Goal: Complete application form

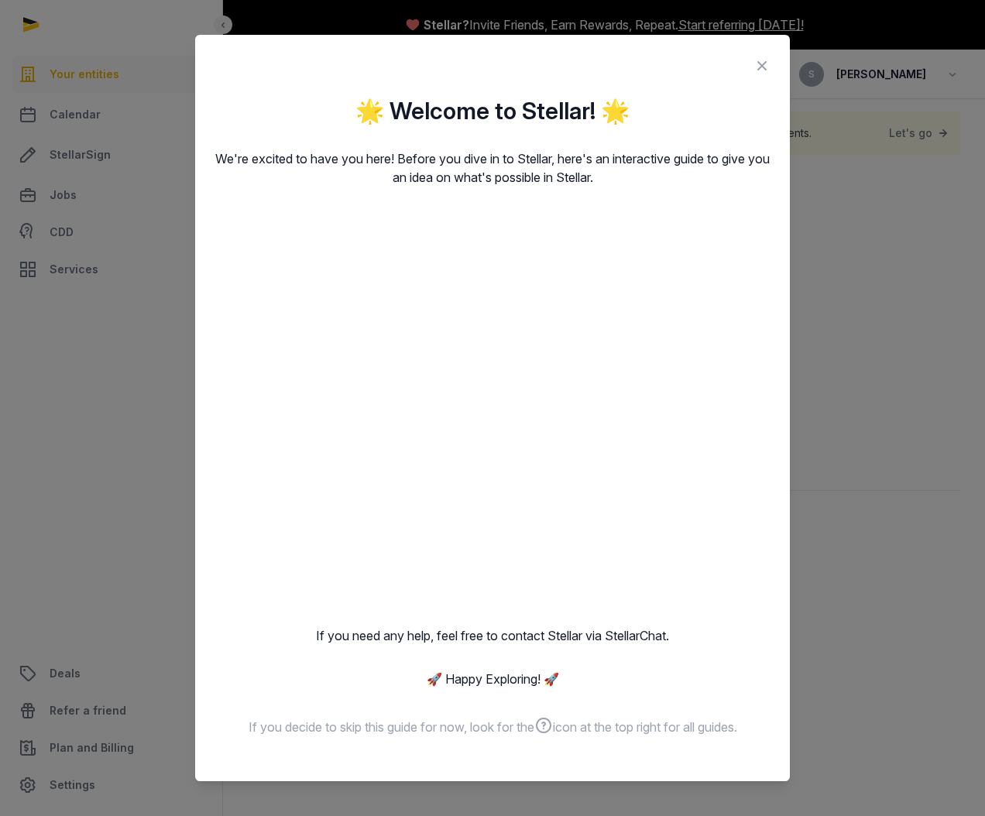
click at [768, 65] on icon at bounding box center [761, 65] width 19 height 25
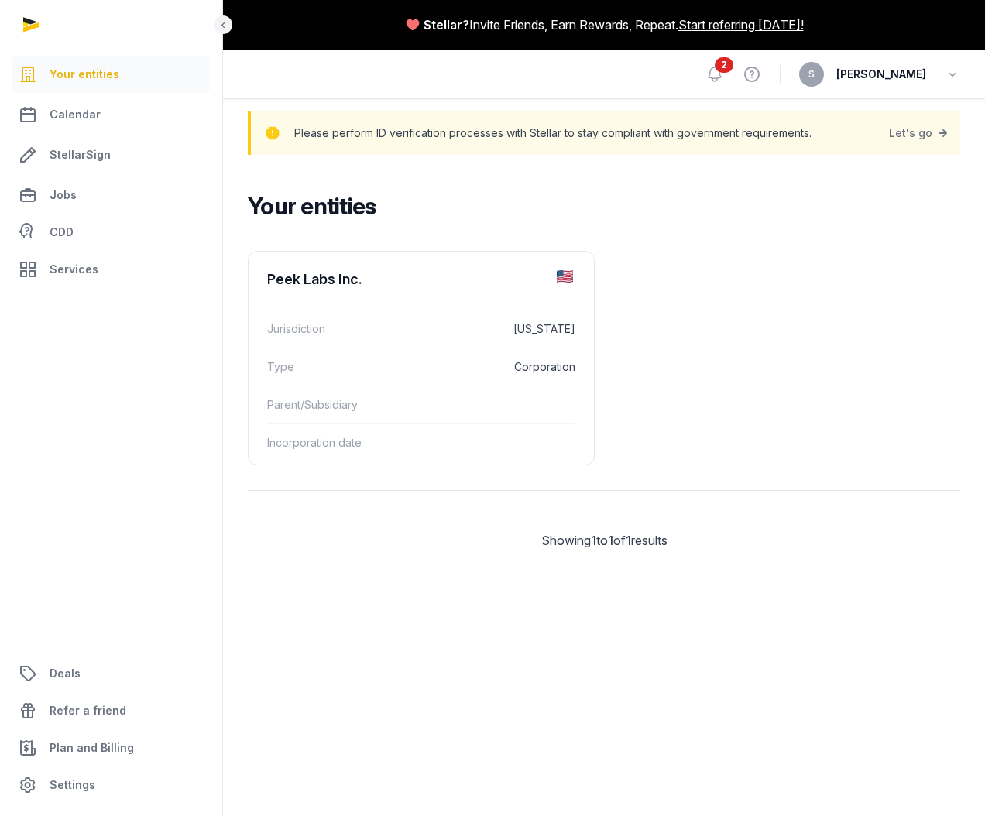
click at [739, 251] on ul "Peek Labs Inc. Jurisdiction Delaware Type Corporation Parent/Subsidiary Incorpo…" at bounding box center [604, 358] width 712 height 214
click at [533, 248] on div "Peek Labs Inc. Jurisdiction Delaware Type Corporation Parent/Subsidiary Incorpo…" at bounding box center [604, 413] width 762 height 336
click at [899, 125] on link "Let's go" at bounding box center [920, 133] width 62 height 22
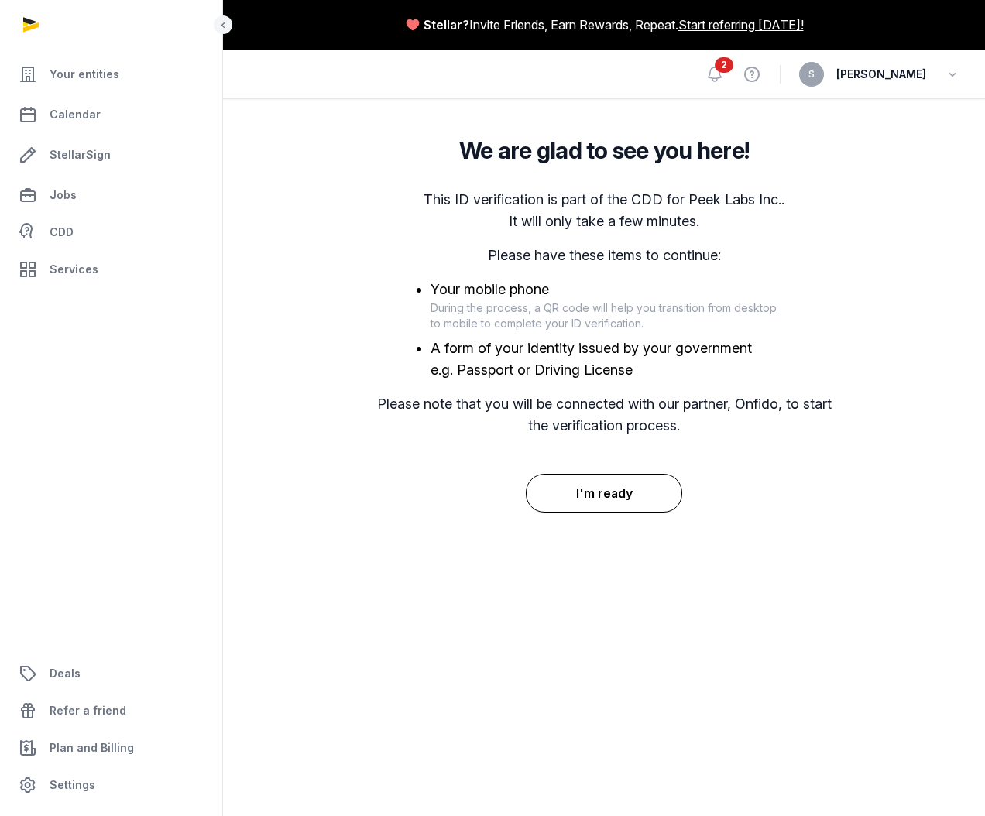
click at [620, 505] on button "I'm ready" at bounding box center [604, 493] width 157 height 39
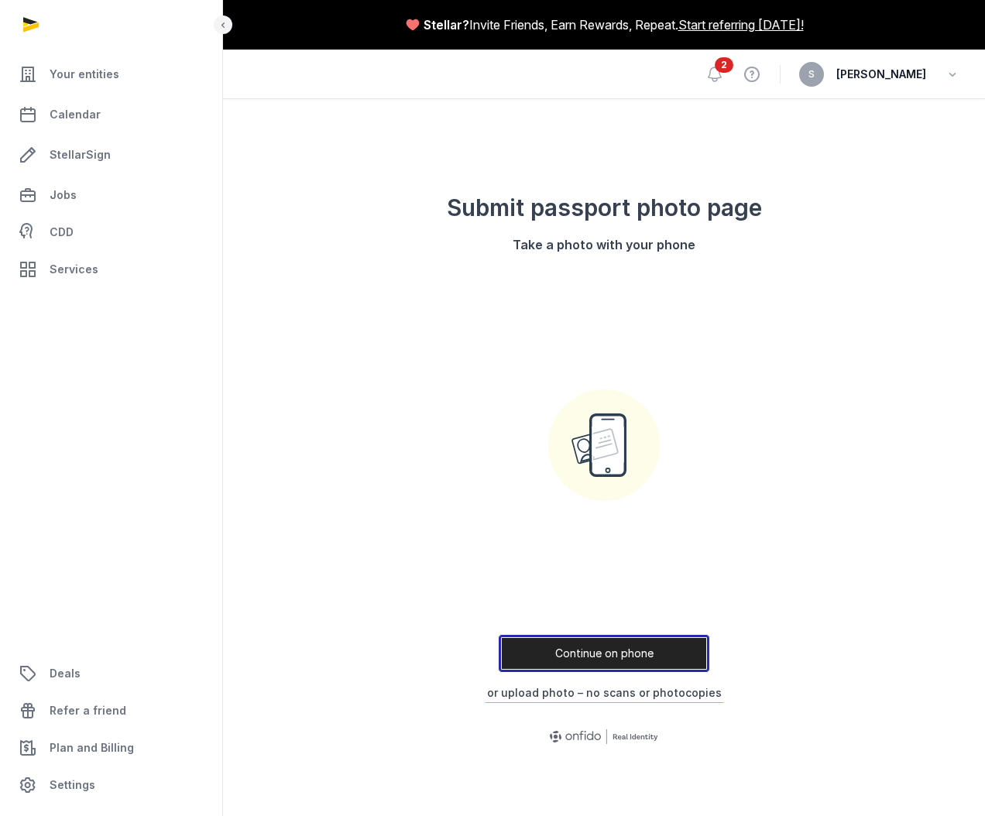
drag, startPoint x: 615, startPoint y: 653, endPoint x: 598, endPoint y: 400, distance: 252.9
click at [598, 425] on div "Continue on phone or upload photo – no scans or photocopies" at bounding box center [603, 484] width 347 height 437
click at [593, 341] on div "Continue on phone or upload photo – no scans or photocopies" at bounding box center [603, 484] width 347 height 437
click at [615, 521] on div "Continue on phone or upload photo – no scans or photocopies" at bounding box center [603, 484] width 347 height 437
click at [607, 695] on button "or upload photo – no scans or photocopies" at bounding box center [604, 693] width 239 height 20
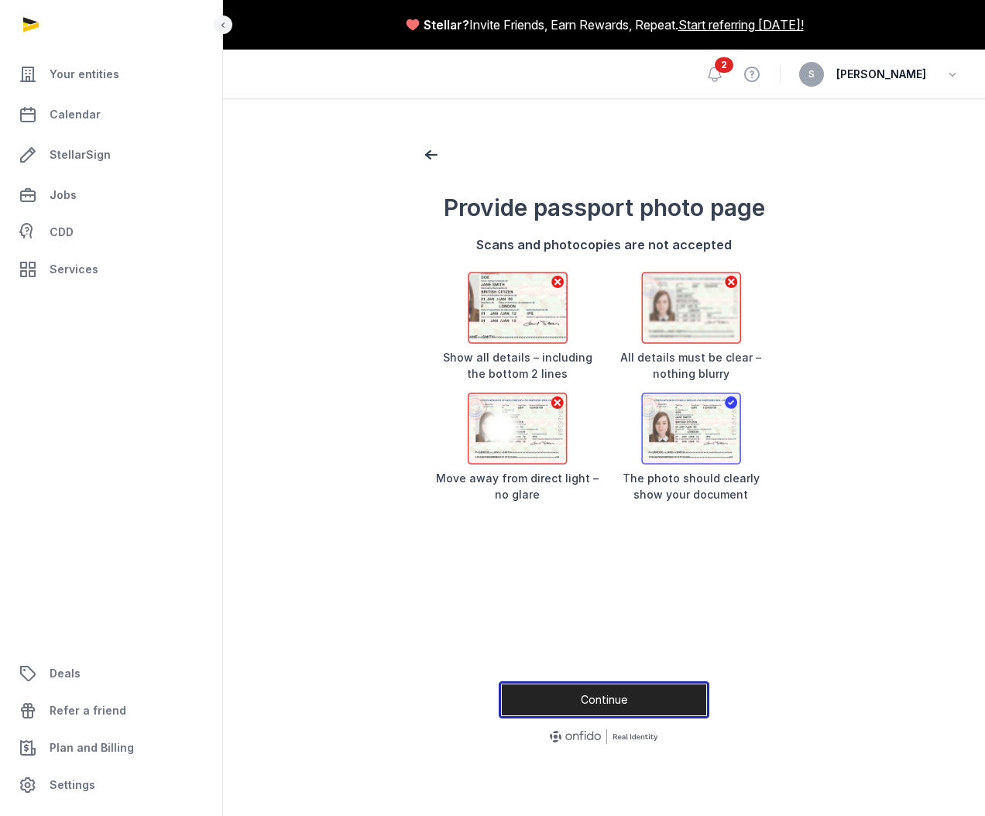
click at [584, 695] on button "Continue" at bounding box center [604, 699] width 211 height 37
click at [540, 728] on div at bounding box center [604, 737] width 396 height 25
click at [543, 705] on button "Continue" at bounding box center [604, 699] width 211 height 37
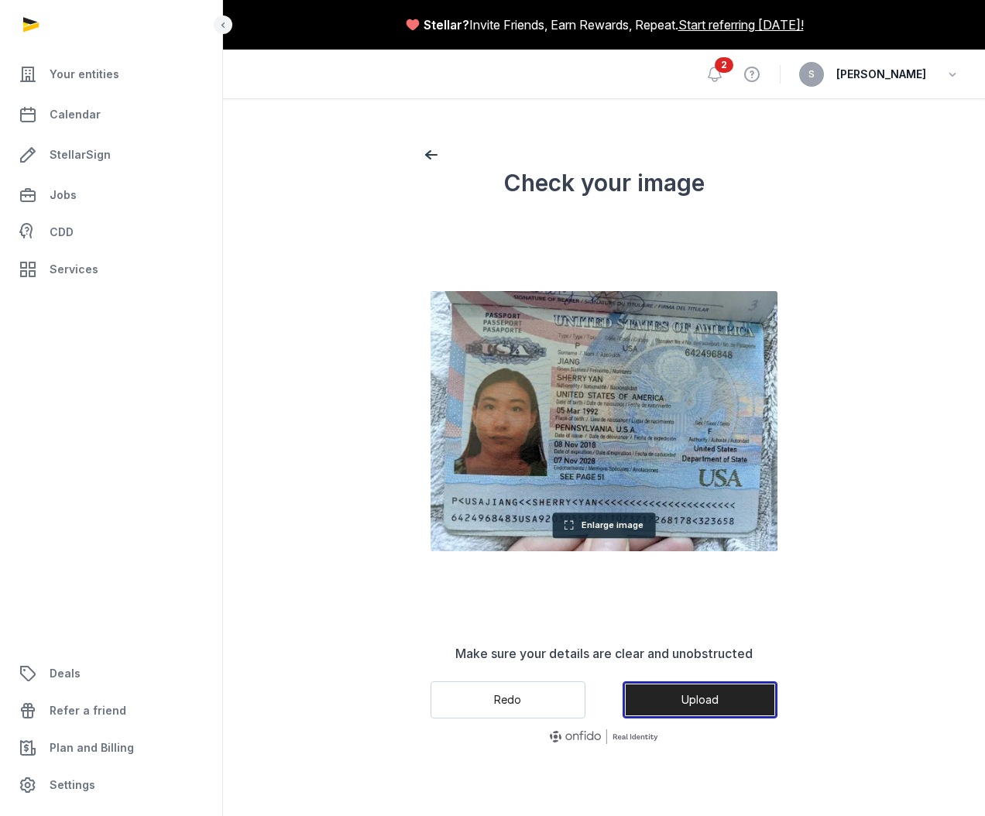
click at [670, 688] on button "Upload" at bounding box center [699, 699] width 155 height 37
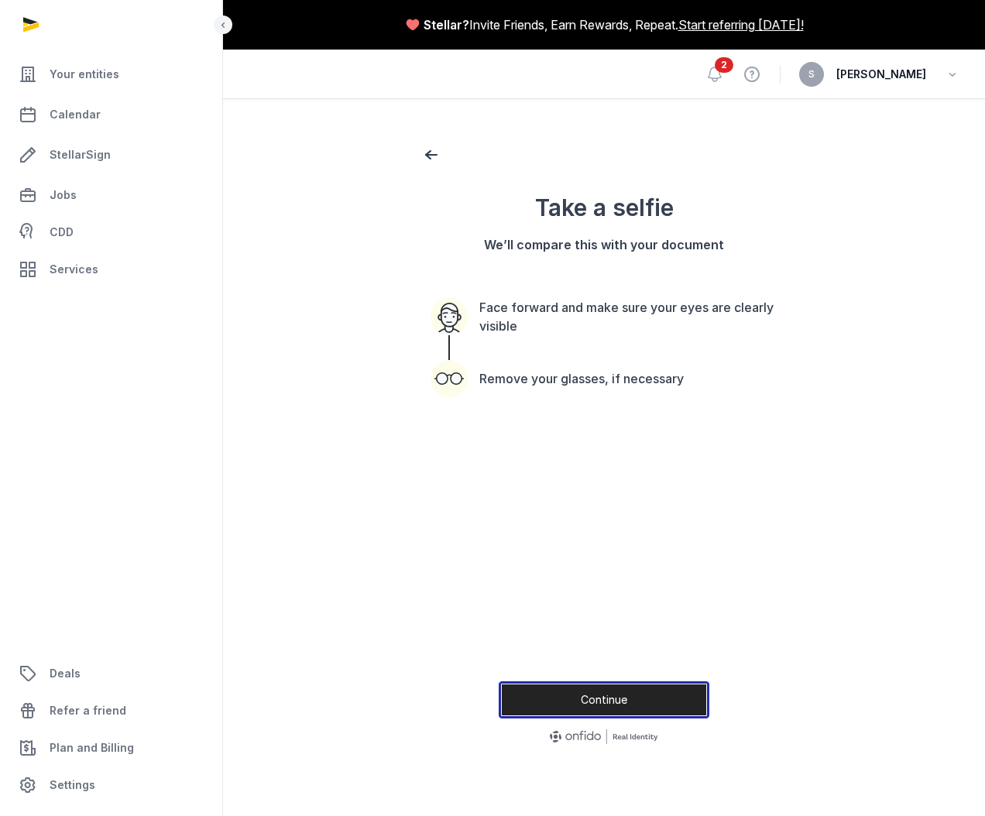
click at [584, 682] on button "Continue" at bounding box center [604, 699] width 211 height 37
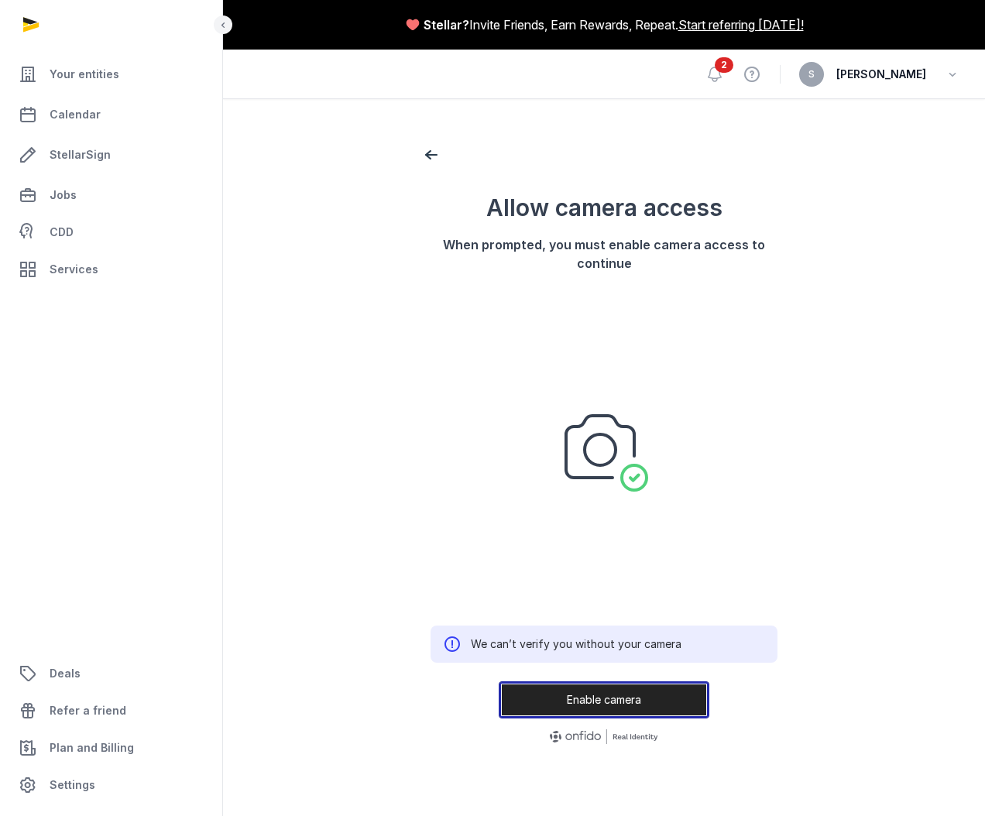
click at [588, 707] on button "Enable camera" at bounding box center [604, 699] width 211 height 37
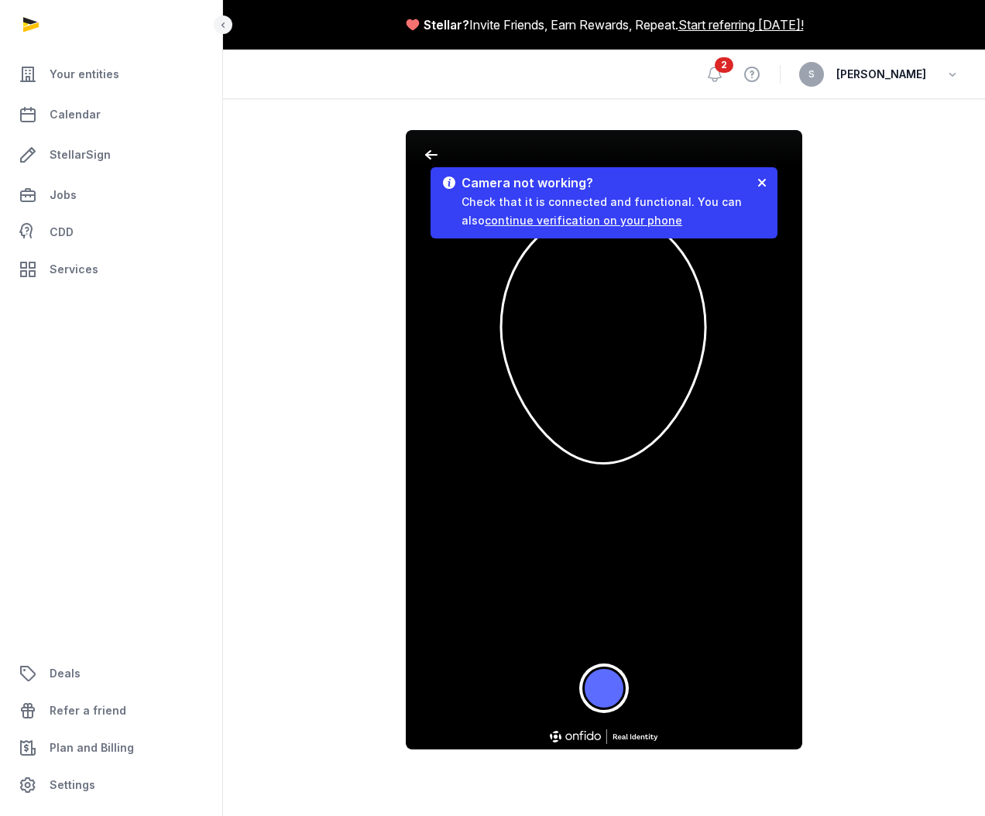
click at [594, 672] on button "Take a photo" at bounding box center [603, 687] width 43 height 43
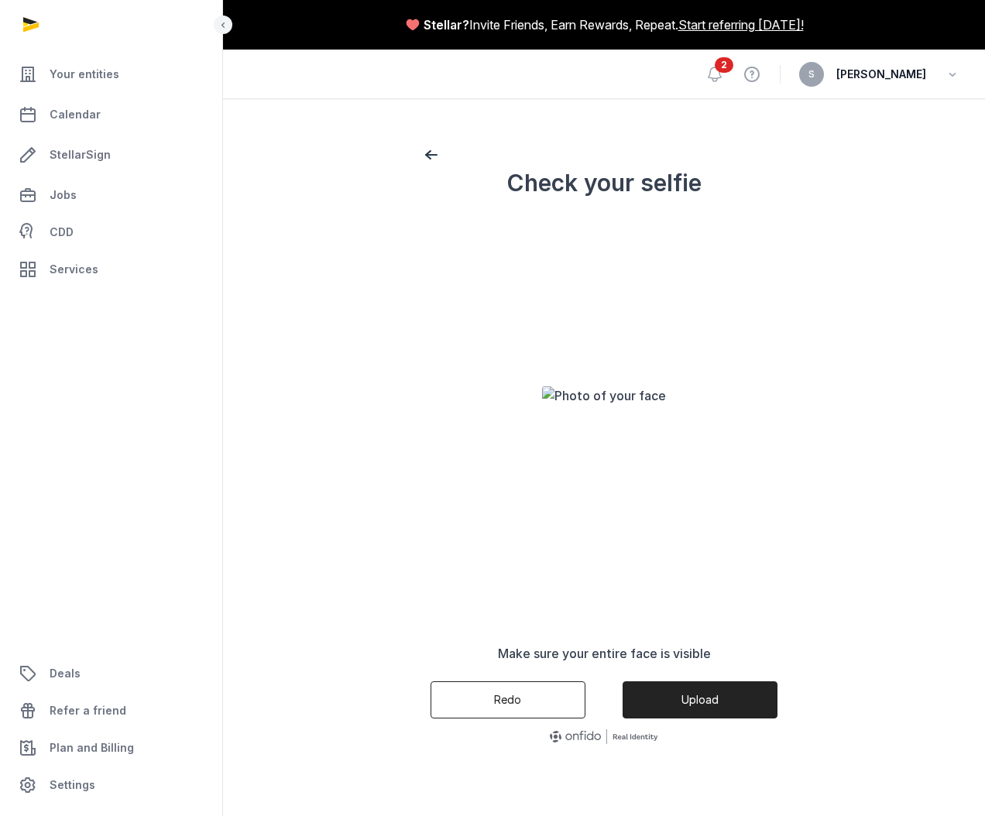
click at [533, 699] on button "Redo" at bounding box center [507, 699] width 155 height 37
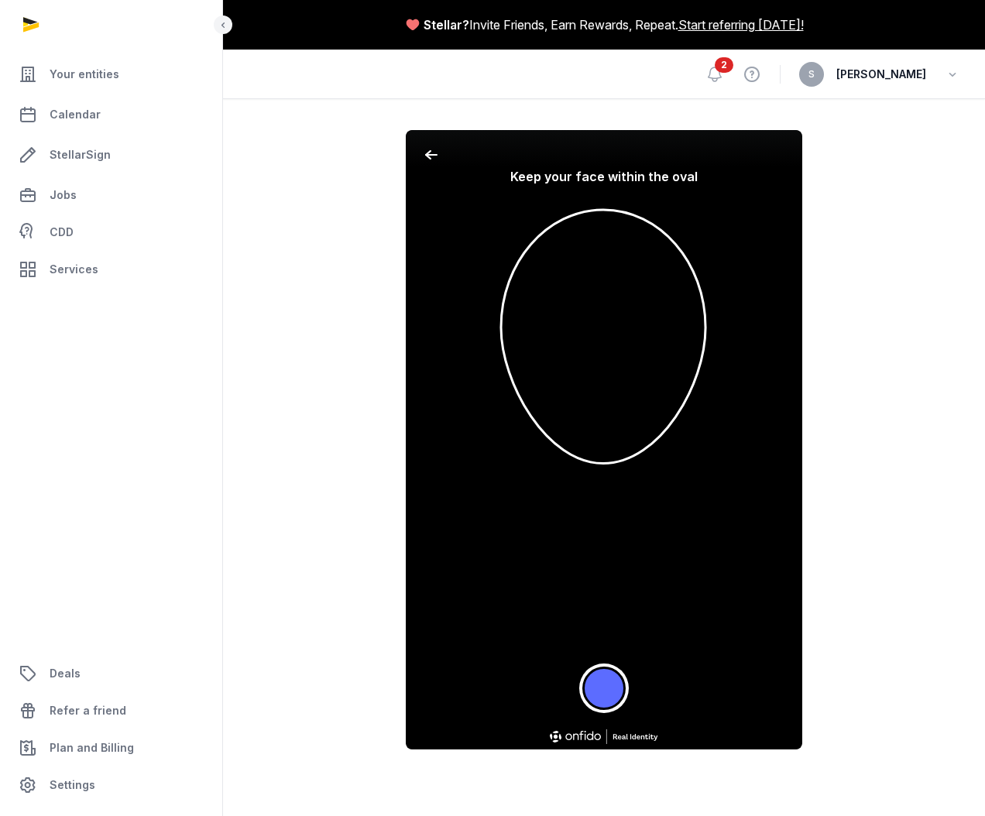
click at [602, 689] on button "Take a photo" at bounding box center [603, 687] width 43 height 43
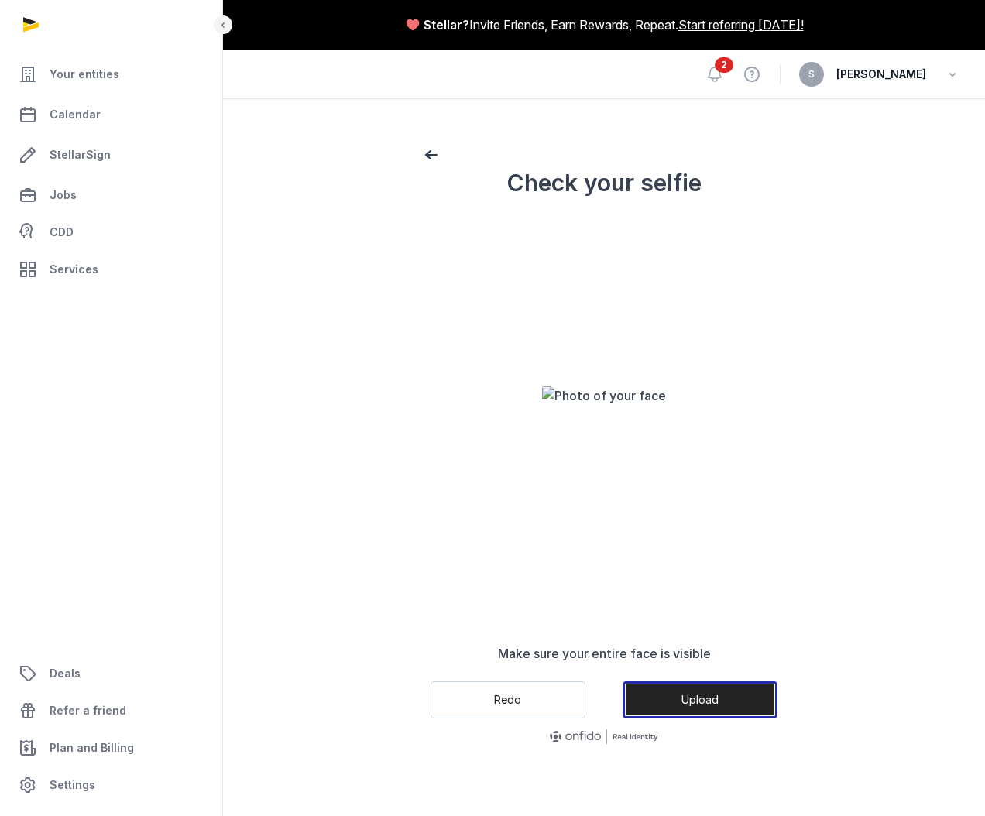
click at [728, 710] on button "Upload" at bounding box center [699, 699] width 155 height 37
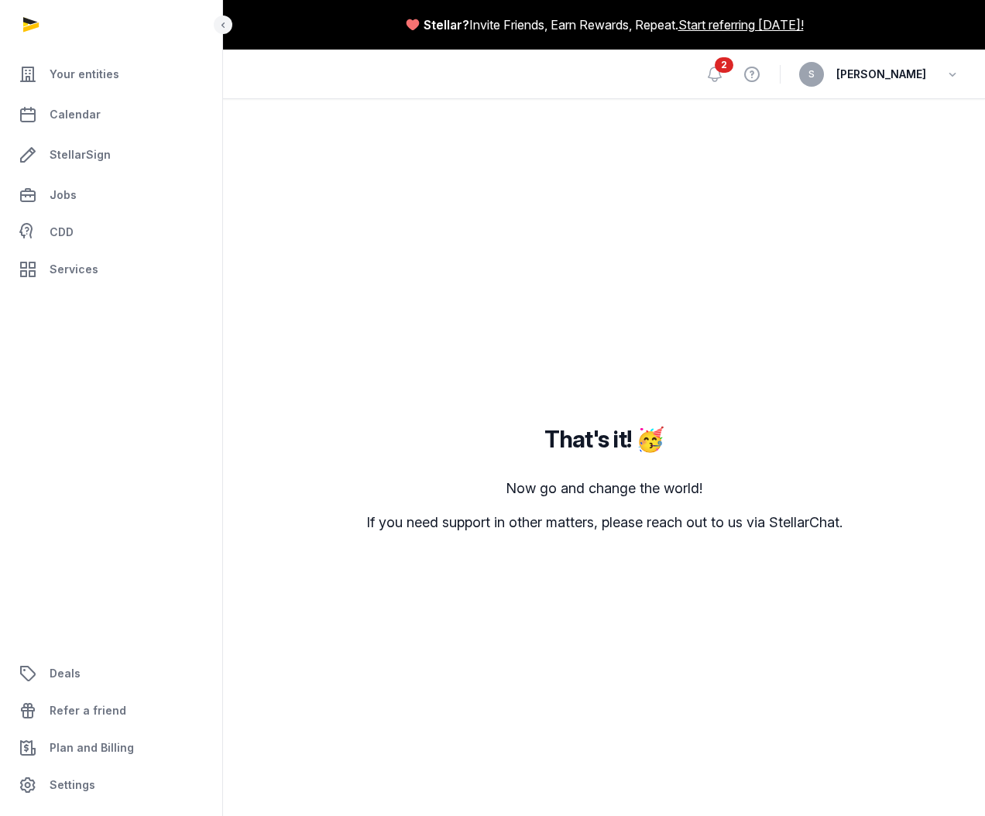
click at [705, 589] on div "That's it! 🥳 Now go and change the world! If you need support in other matters,…" at bounding box center [604, 466] width 712 height 661
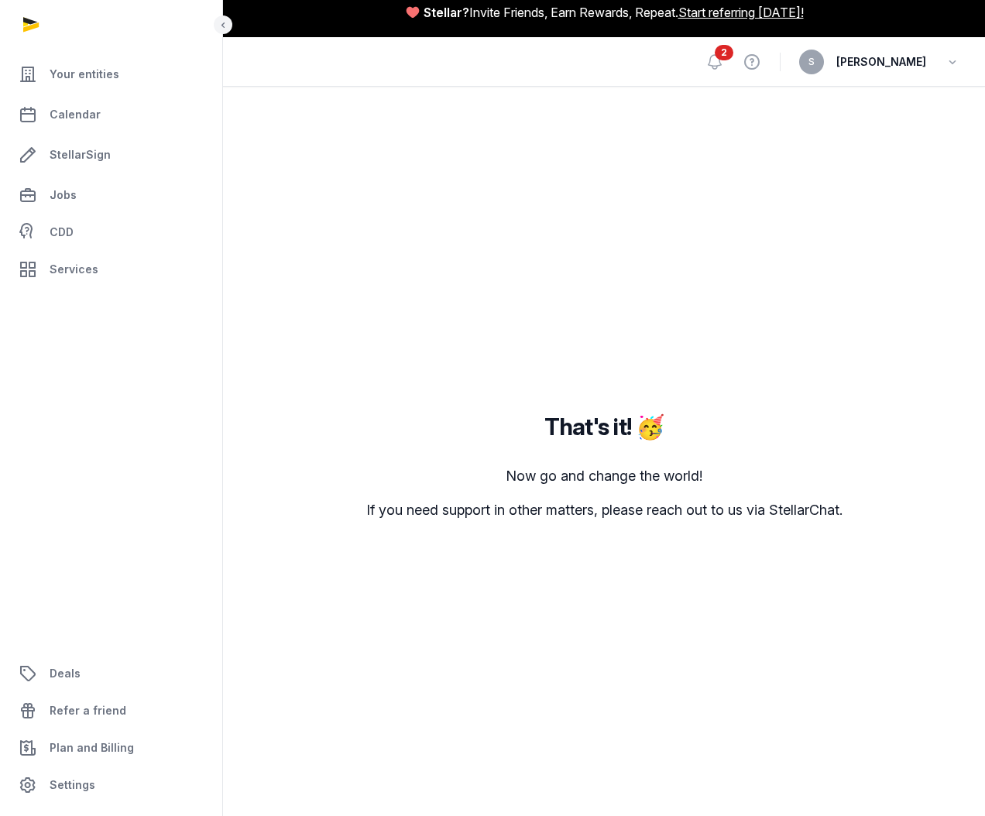
click at [700, 112] on main "That's it! 🥳 Now go and change the world! If you need support in other matters,…" at bounding box center [604, 451] width 762 height 729
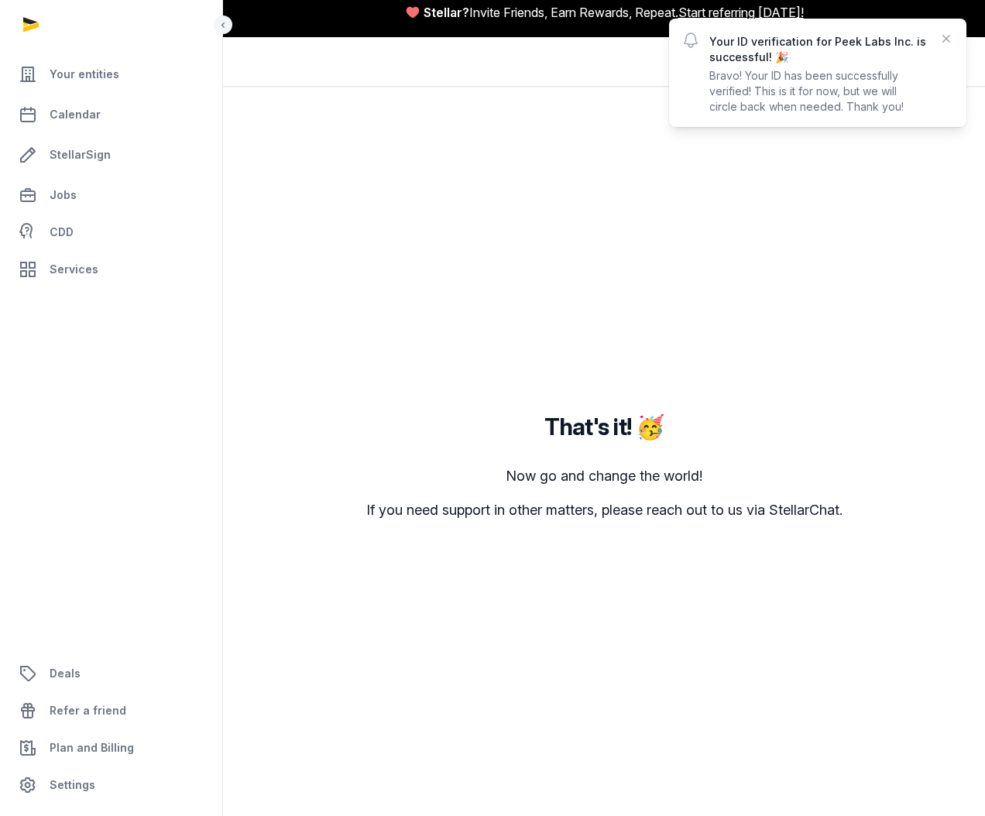
click at [468, 505] on p "If you need support in other matters, please reach out to us via StellarChat." at bounding box center [604, 510] width 476 height 22
